Goal: Leave review/rating: Leave review/rating

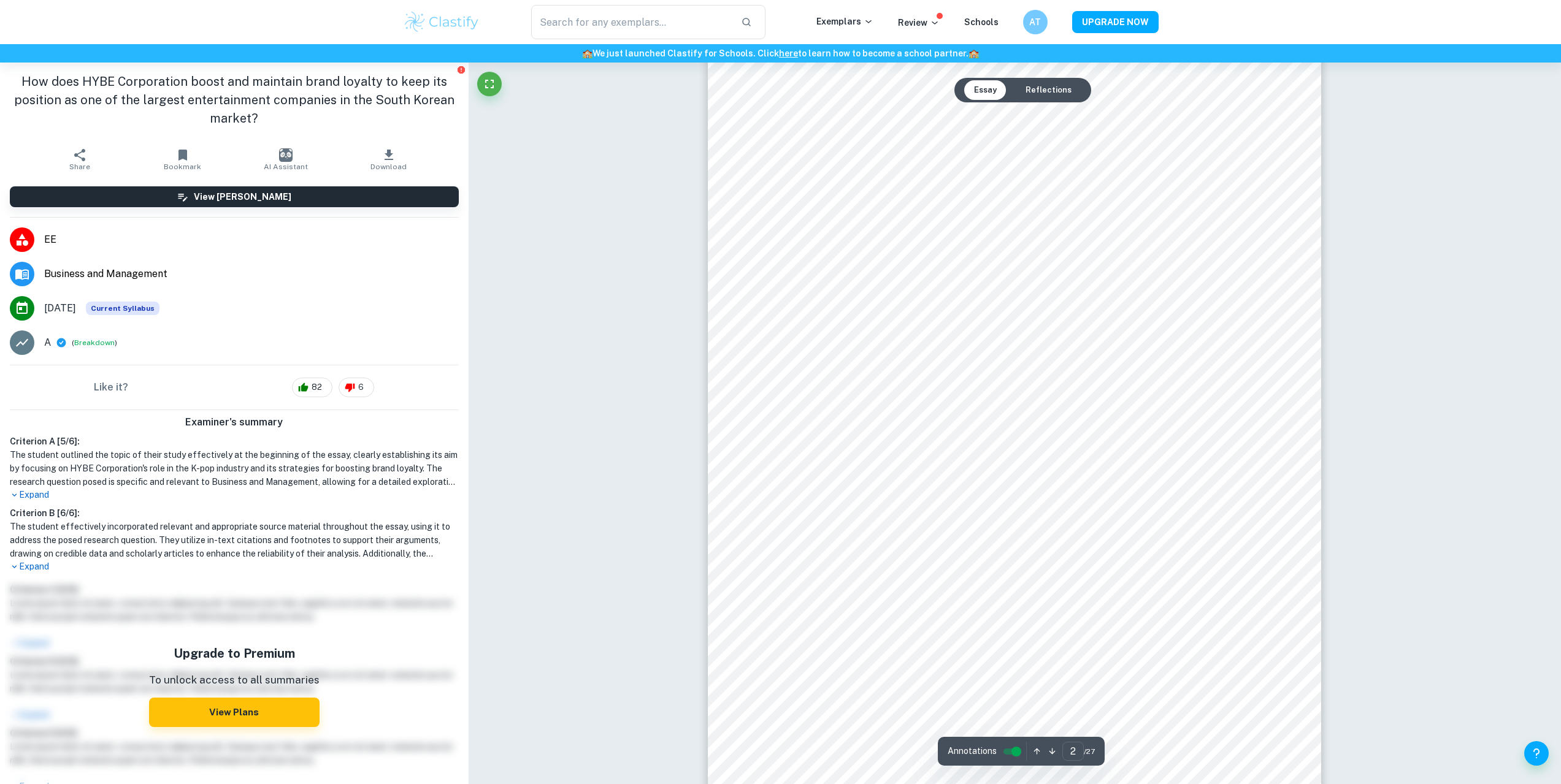
scroll to position [956, 0]
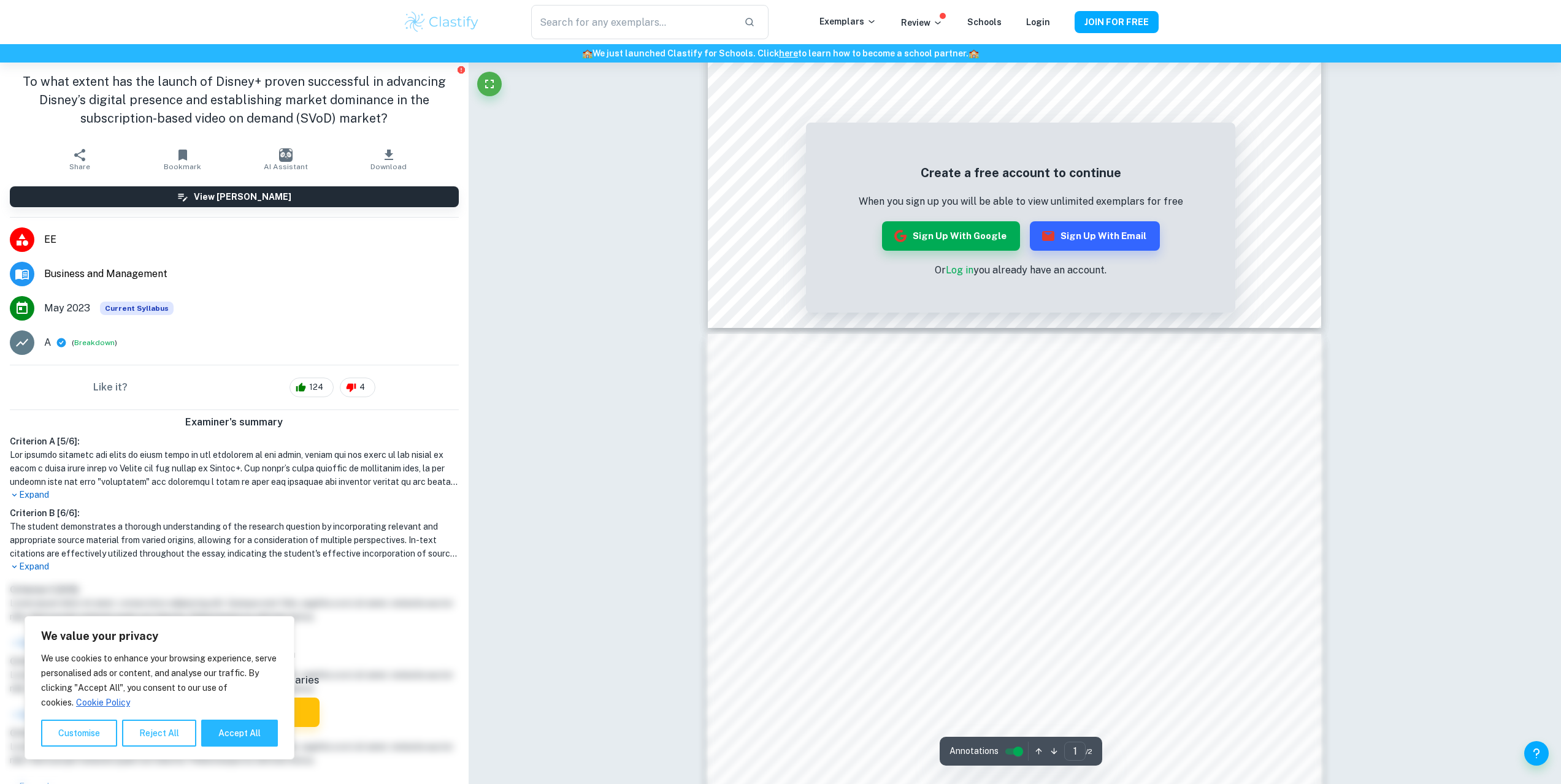
scroll to position [858, 0]
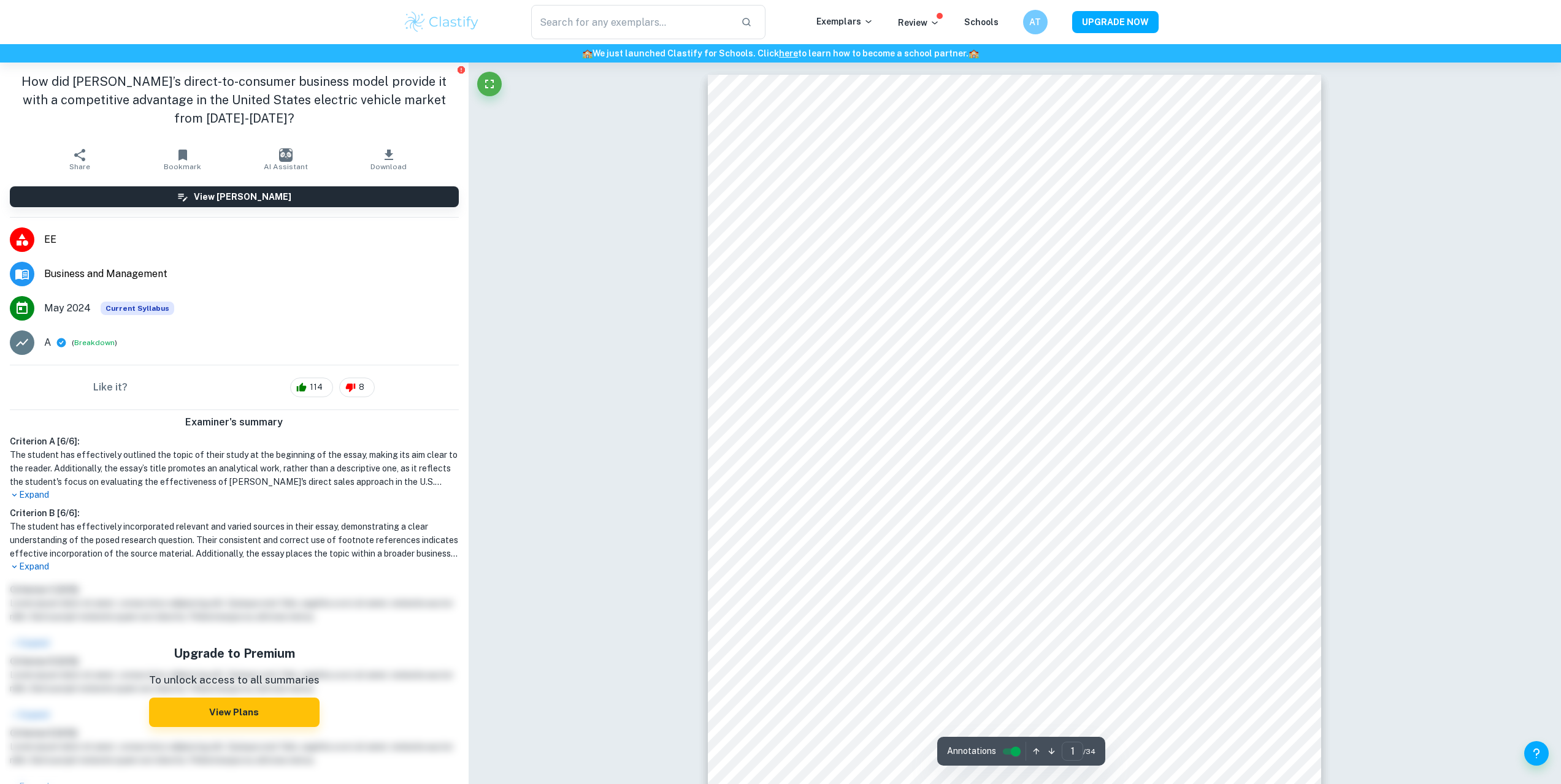
type input "2"
